Goal: Navigation & Orientation: Find specific page/section

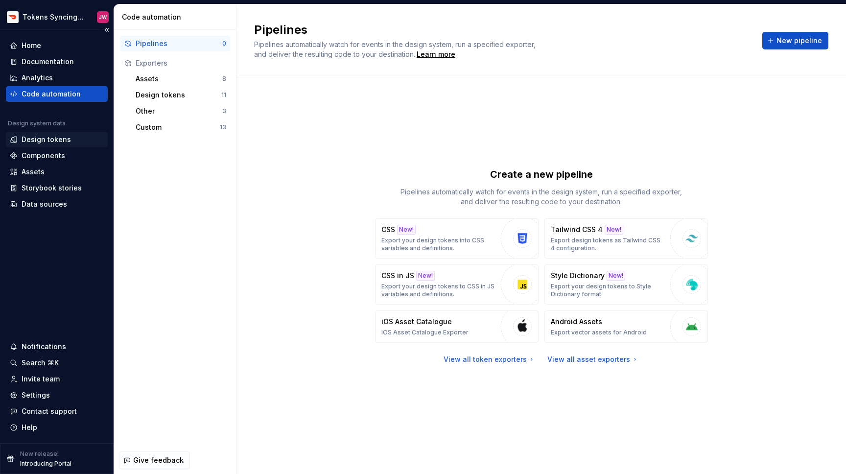
click at [60, 143] on div "Design tokens" at bounding box center [46, 140] width 49 height 10
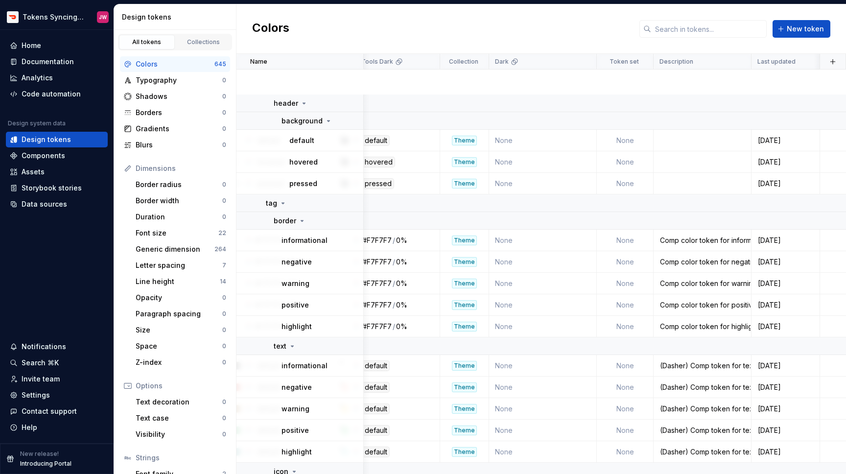
scroll to position [16805, 1216]
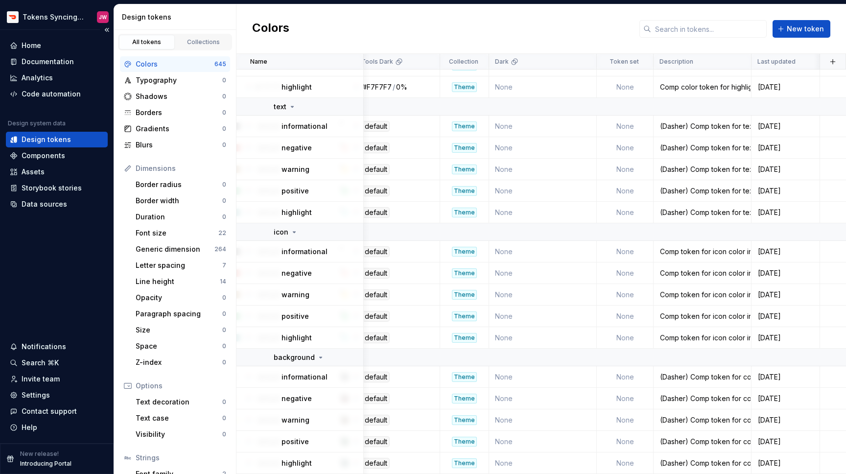
click at [69, 137] on div "Design tokens" at bounding box center [57, 140] width 94 height 10
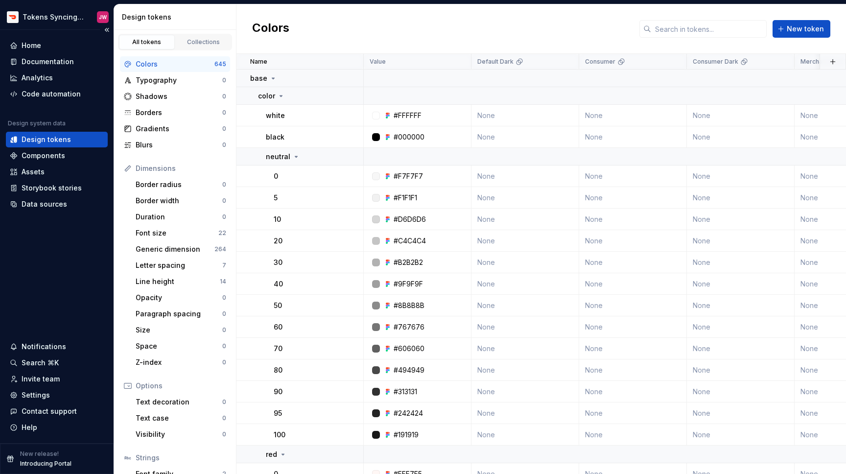
click at [69, 137] on div "Design tokens" at bounding box center [57, 140] width 94 height 10
click at [61, 43] on div "Home" at bounding box center [57, 46] width 94 height 10
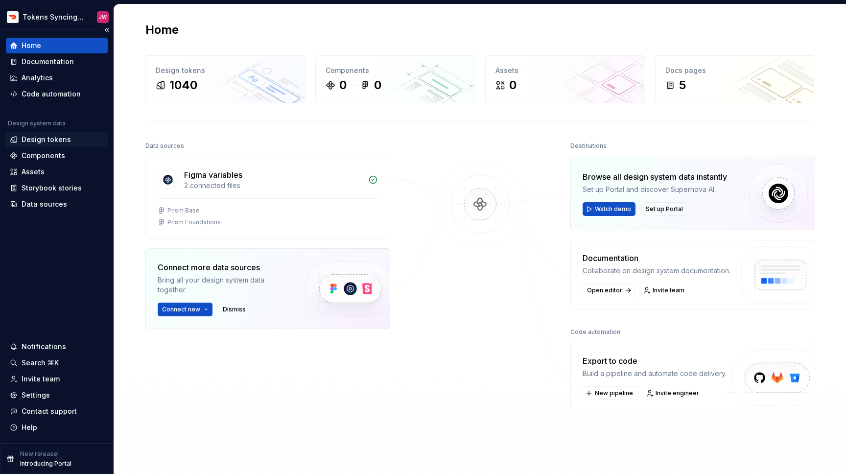
click at [49, 143] on div "Design tokens" at bounding box center [46, 140] width 49 height 10
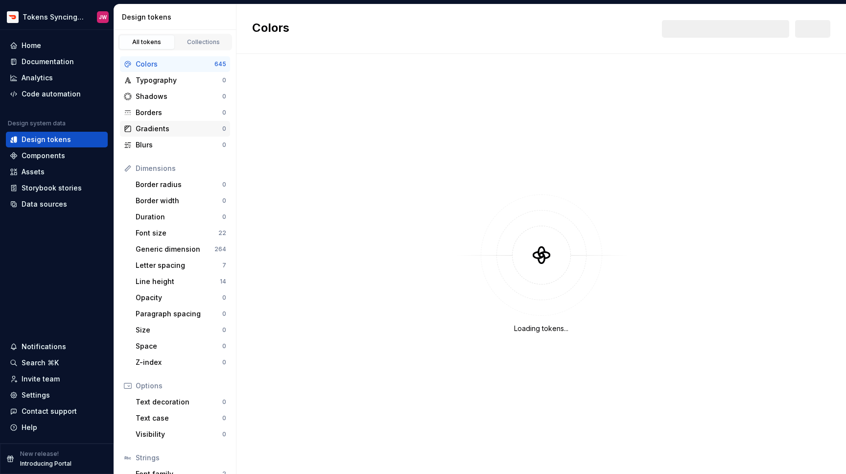
click at [169, 130] on div "Gradients" at bounding box center [179, 129] width 87 height 10
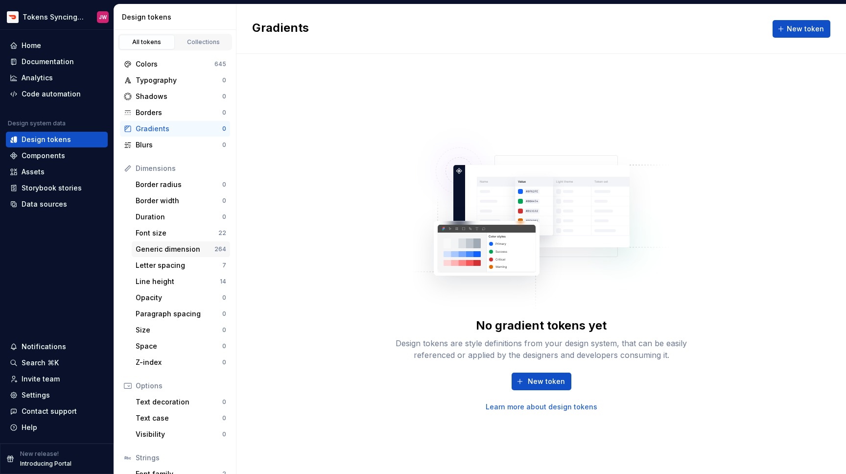
click at [186, 252] on div "Generic dimension" at bounding box center [175, 249] width 79 height 10
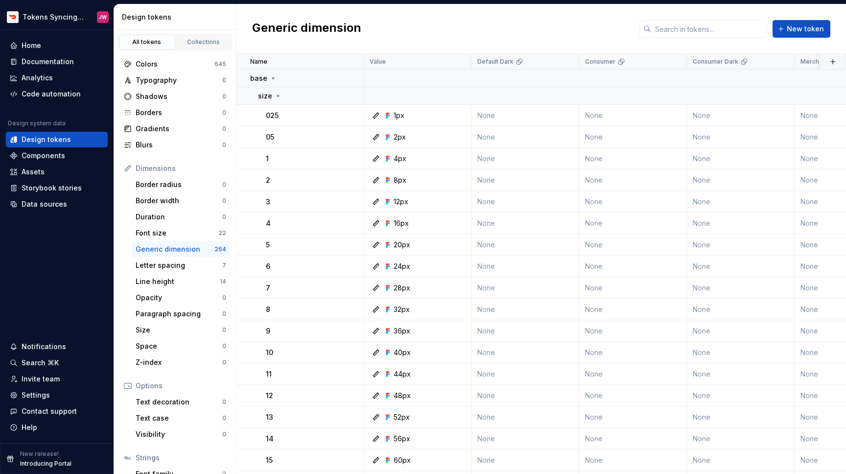
scroll to position [62, 0]
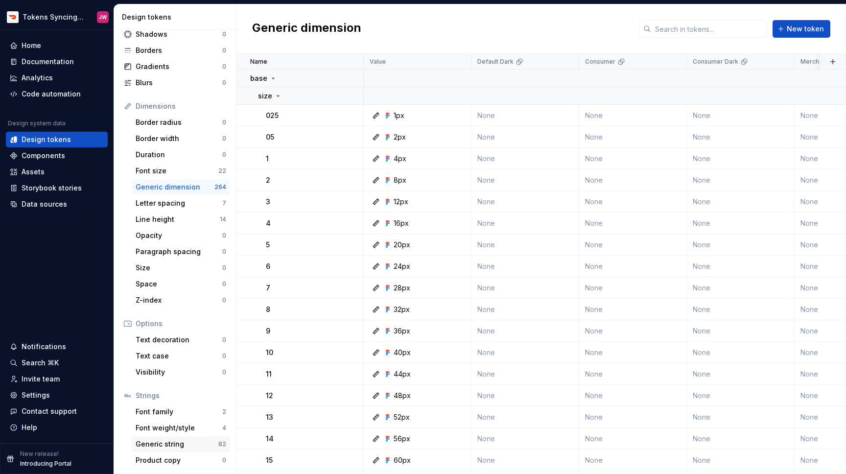
click at [178, 448] on div "Generic string" at bounding box center [177, 444] width 83 height 10
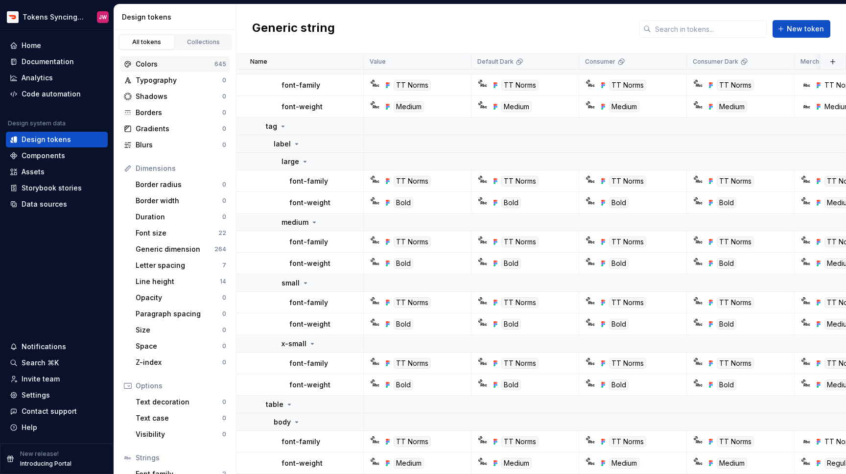
click at [165, 65] on div "Colors" at bounding box center [175, 64] width 79 height 10
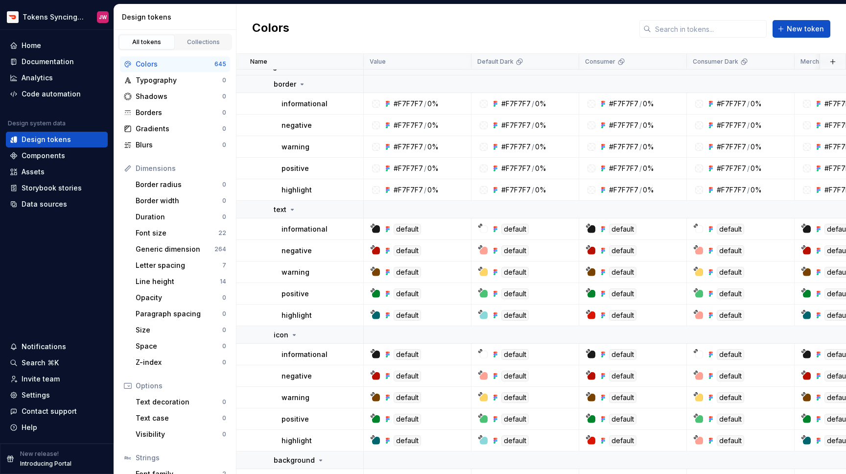
scroll to position [16805, 0]
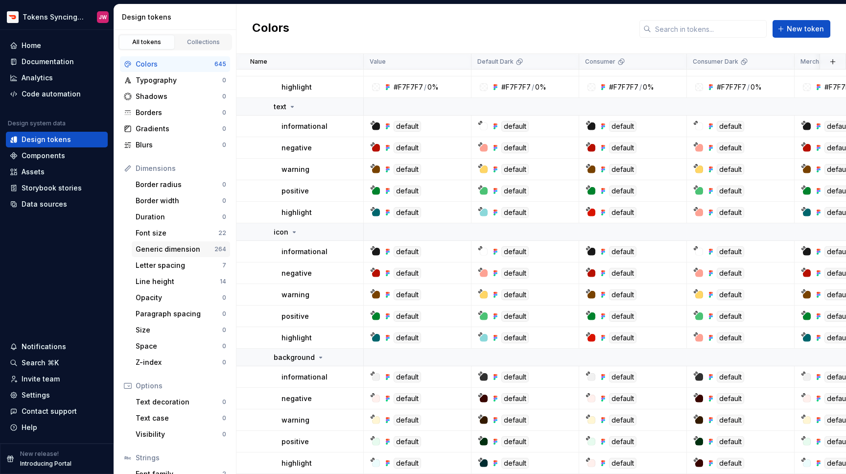
click at [188, 250] on div "Generic dimension" at bounding box center [175, 249] width 79 height 10
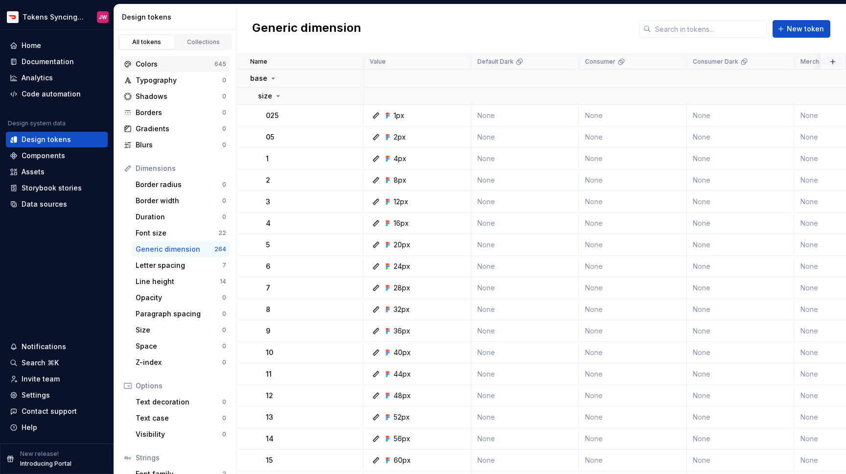
click at [201, 69] on div "Colors" at bounding box center [175, 64] width 79 height 10
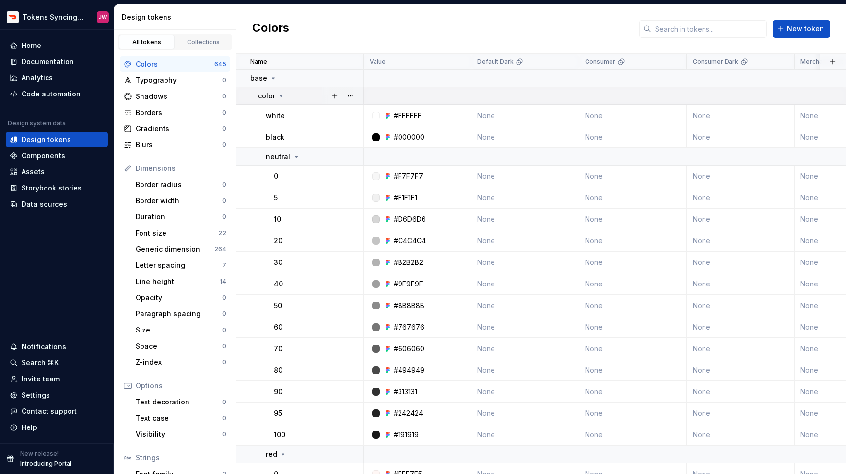
click at [281, 95] on icon at bounding box center [281, 95] width 2 height 1
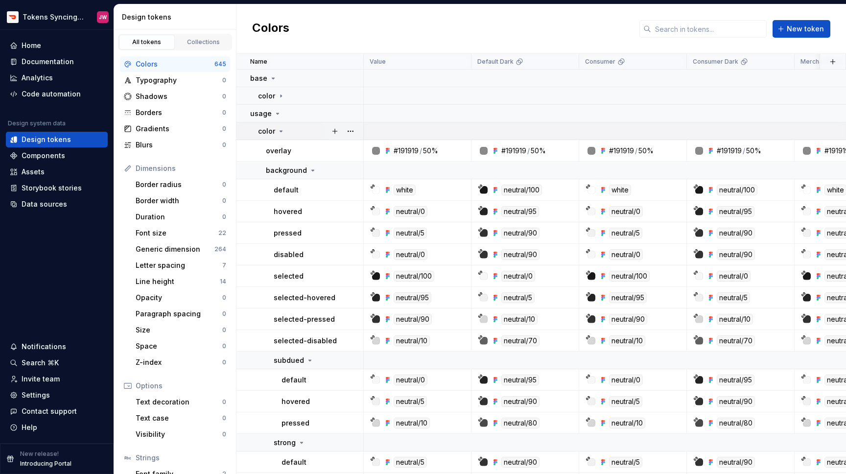
click at [283, 130] on icon at bounding box center [281, 131] width 8 height 8
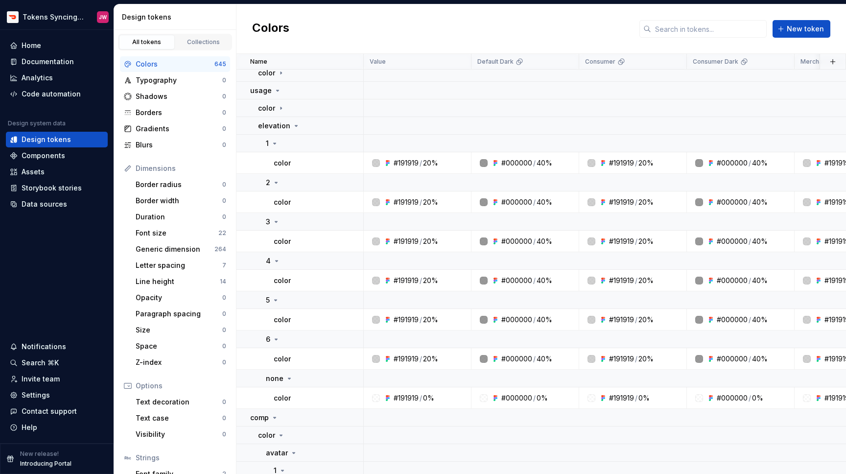
scroll to position [17, 0]
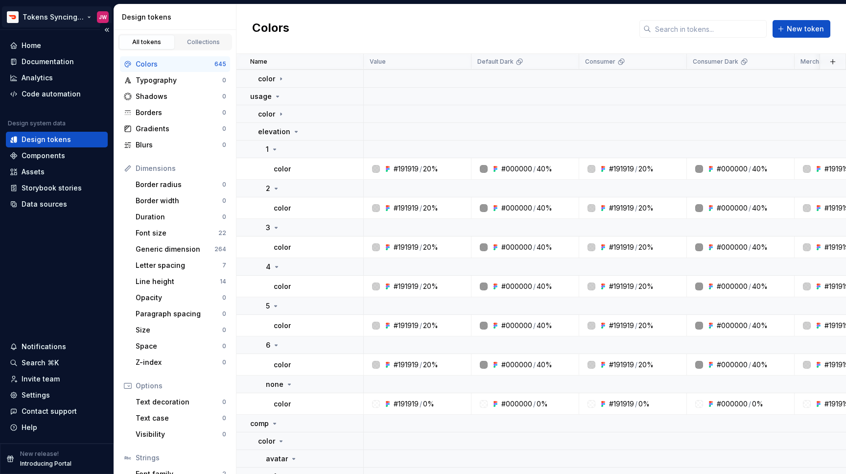
click at [49, 21] on html "Tokens Syncing Test JW Home Documentation Analytics Code automation Design syst…" at bounding box center [423, 237] width 846 height 474
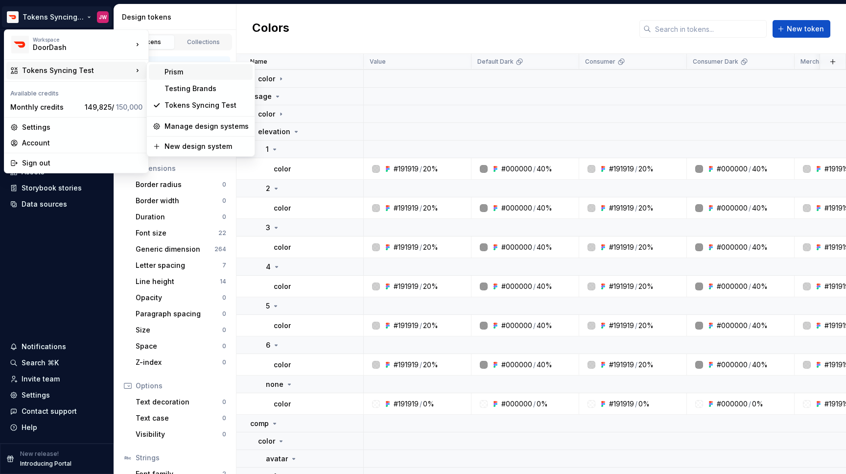
click at [161, 70] on div "Prism" at bounding box center [201, 72] width 104 height 16
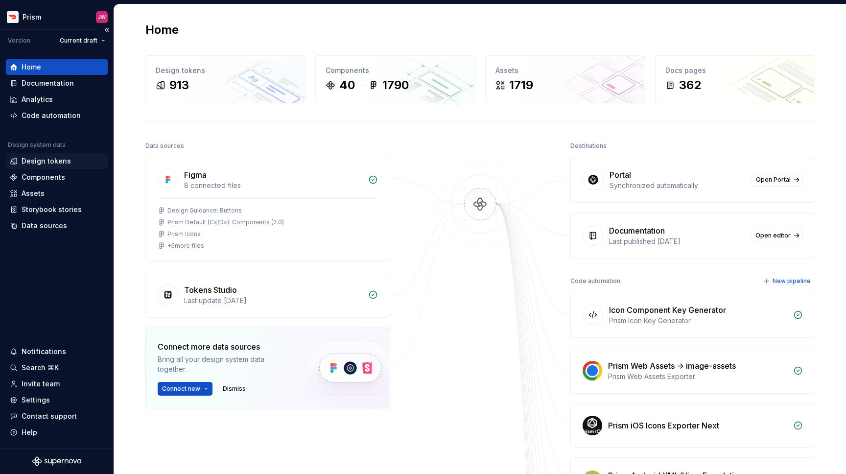
click at [54, 165] on div "Design tokens" at bounding box center [46, 161] width 49 height 10
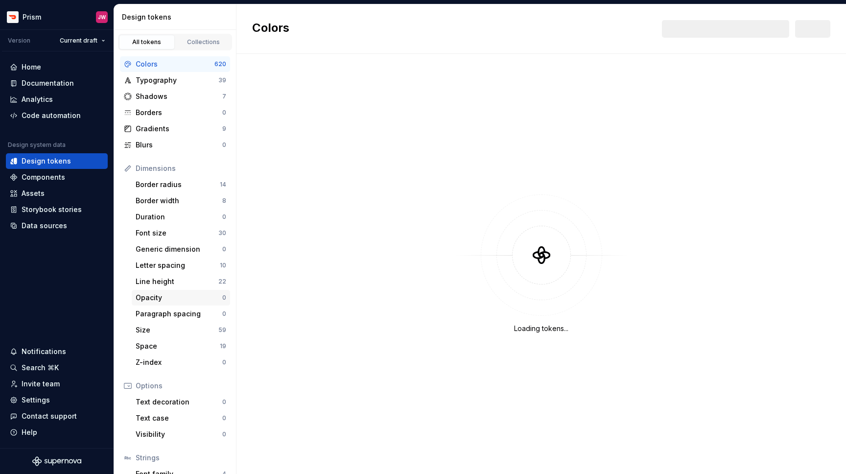
scroll to position [62, 0]
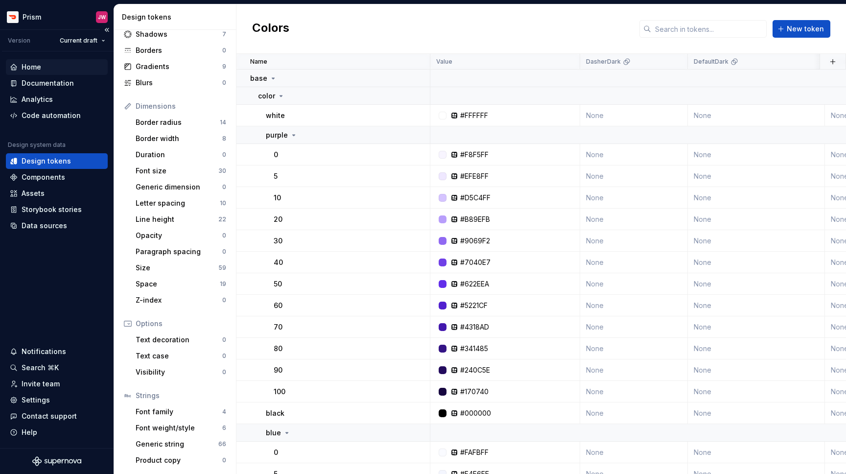
click at [27, 66] on div "Home" at bounding box center [32, 67] width 20 height 10
